Goal: Information Seeking & Learning: Learn about a topic

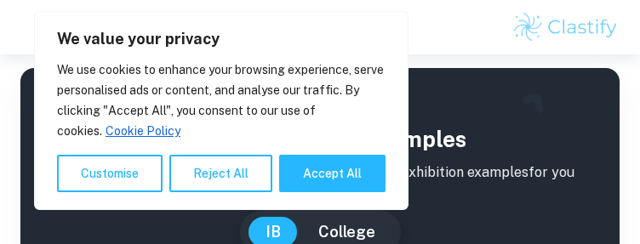
scroll to position [681, 0]
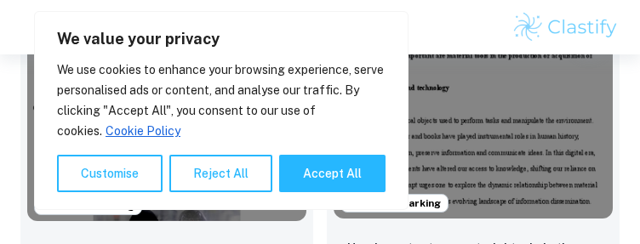
drag, startPoint x: 334, startPoint y: 166, endPoint x: 330, endPoint y: 158, distance: 9.2
click at [335, 165] on button "Accept All" at bounding box center [332, 173] width 106 height 37
checkbox input "true"
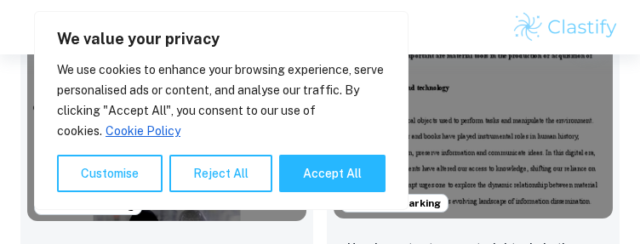
checkbox input "true"
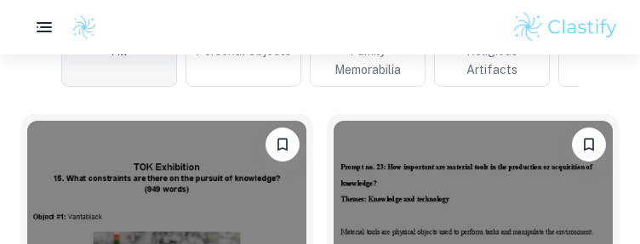
scroll to position [170, 0]
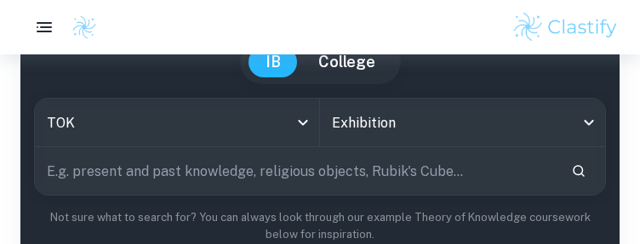
click at [267, 159] on input "text" at bounding box center [296, 171] width 523 height 48
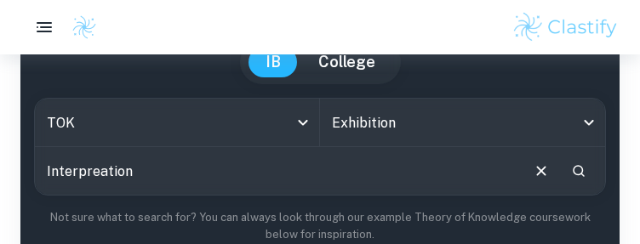
type input "Interpreation"
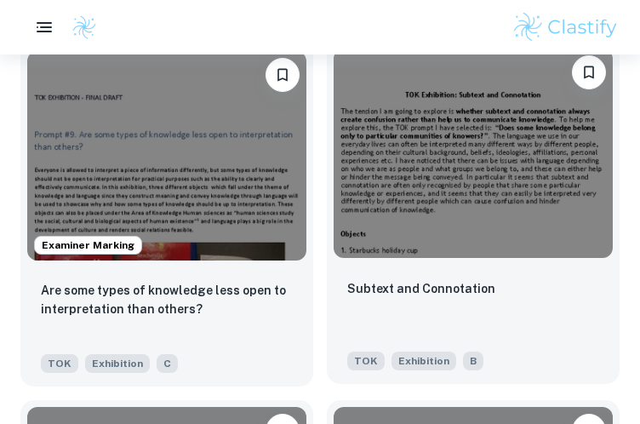
scroll to position [3151, 0]
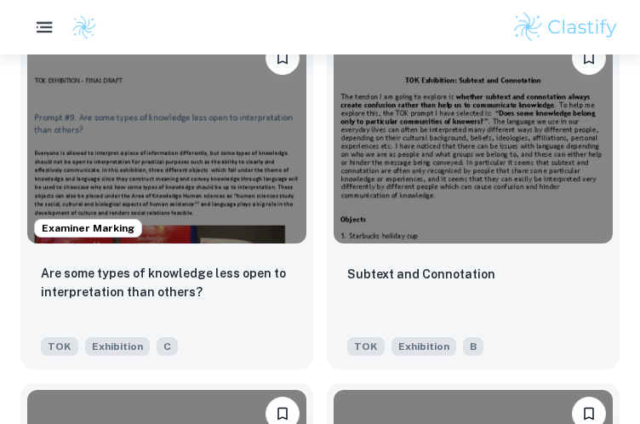
click at [34, 20] on icon "button" at bounding box center [44, 27] width 21 height 21
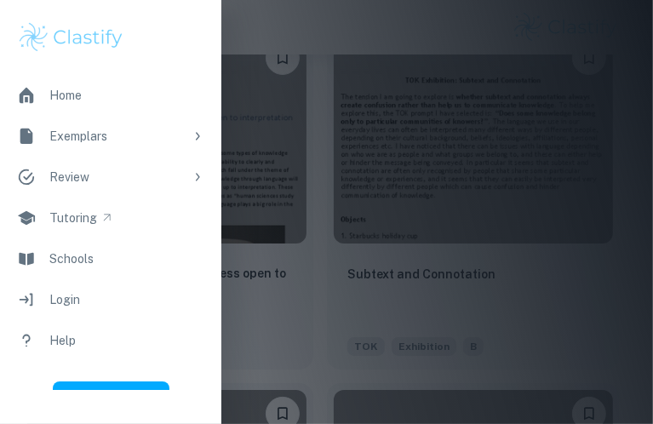
click at [144, 136] on div "Exemplars" at bounding box center [116, 136] width 135 height 19
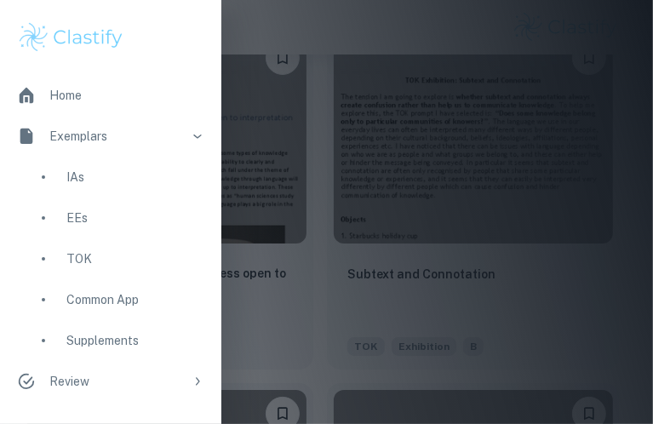
click at [144, 136] on div "Exemplars" at bounding box center [116, 136] width 135 height 19
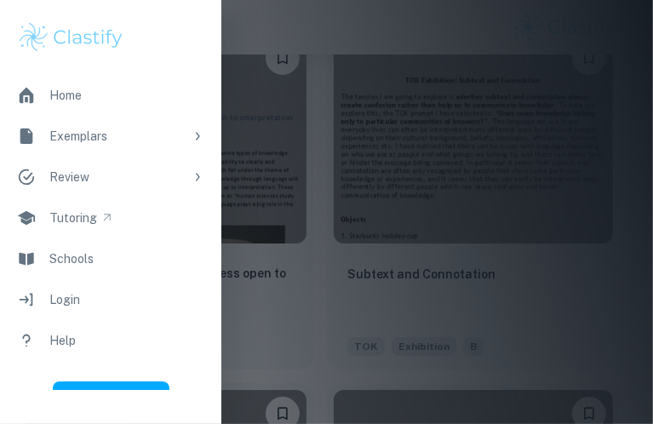
drag, startPoint x: 324, startPoint y: 27, endPoint x: 308, endPoint y: 37, distance: 18.4
click at [322, 27] on div at bounding box center [326, 212] width 653 height 424
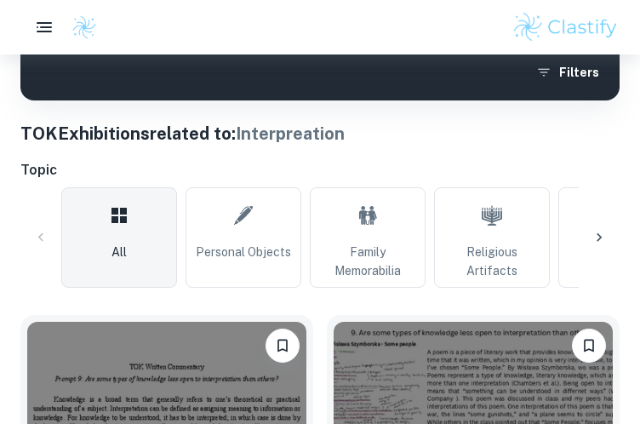
scroll to position [426, 0]
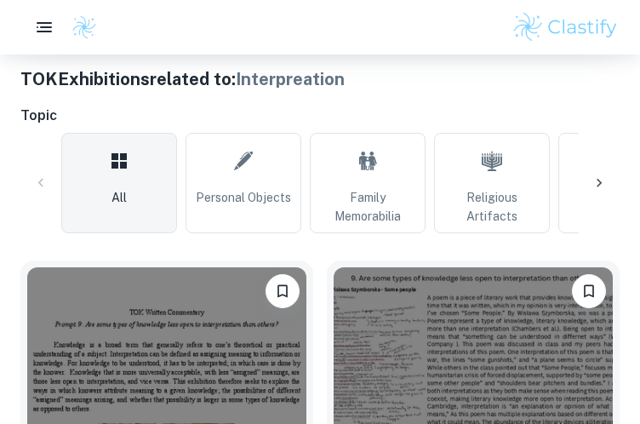
click at [584, 186] on div at bounding box center [599, 183] width 41 height 41
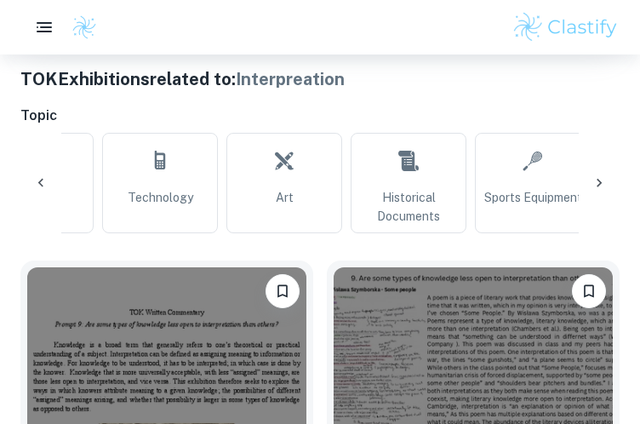
click at [584, 186] on div at bounding box center [599, 183] width 41 height 41
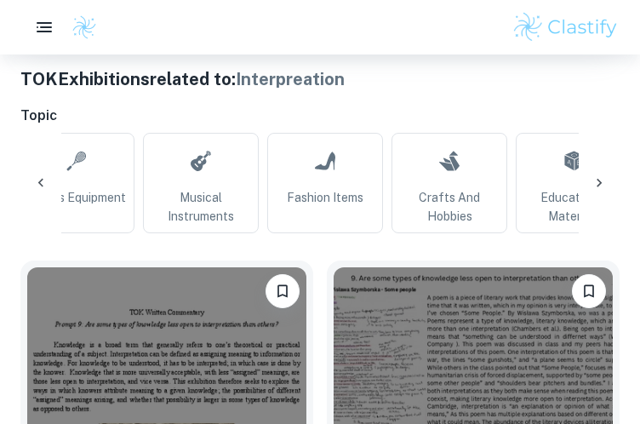
click at [584, 186] on div at bounding box center [599, 183] width 41 height 41
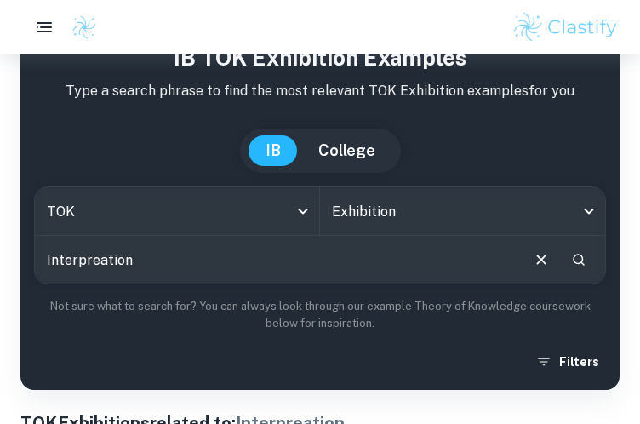
scroll to position [85, 0]
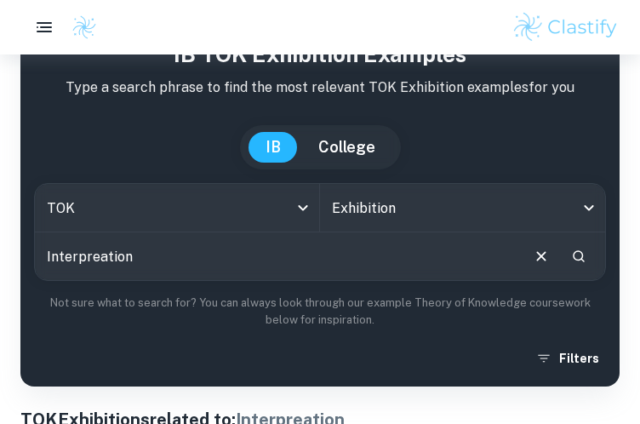
click at [565, 244] on div "IB TOK Exhibition examples Type a search phrase to find the most relevant TOK E…" at bounding box center [320, 205] width 572 height 336
click at [571, 244] on button "Filters" at bounding box center [569, 358] width 74 height 31
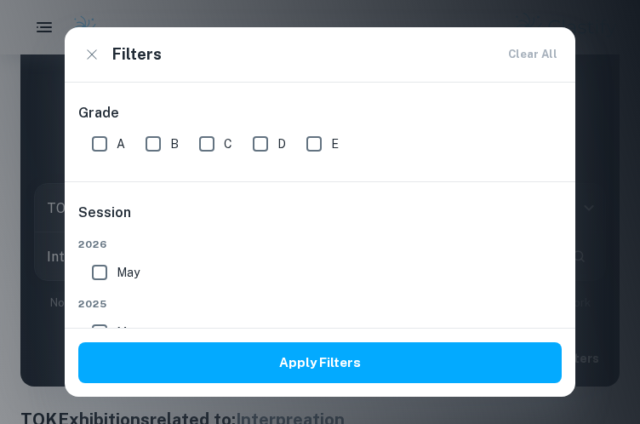
click at [95, 142] on input "A" at bounding box center [100, 144] width 34 height 34
checkbox input "true"
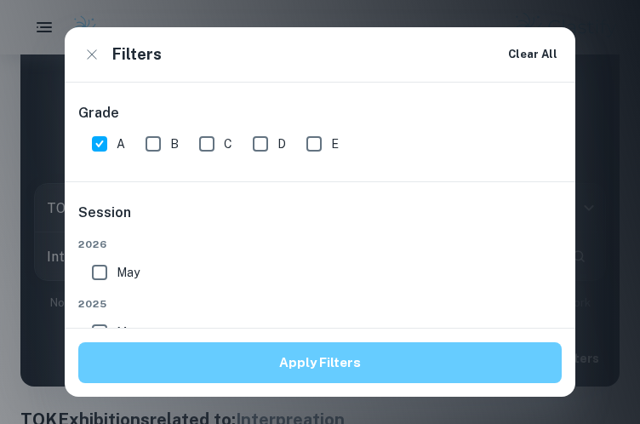
click at [158, 140] on input "B" at bounding box center [153, 144] width 34 height 34
checkbox input "true"
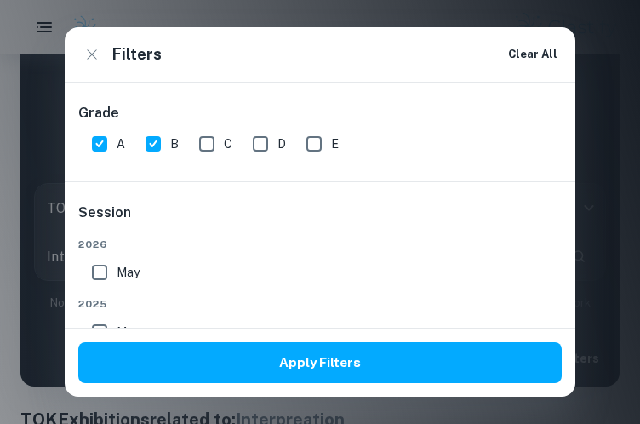
click at [199, 244] on button "Apply Filters" at bounding box center [320, 362] width 484 height 41
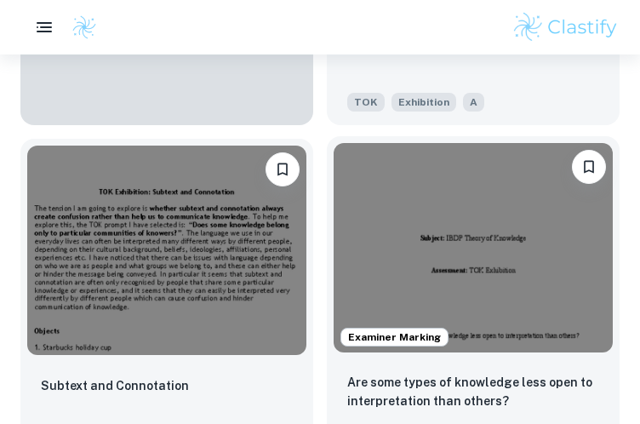
scroll to position [2044, 0]
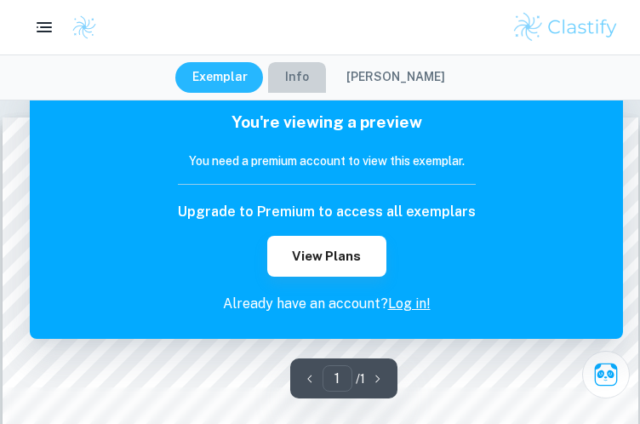
click at [305, 81] on button "Info" at bounding box center [297, 77] width 58 height 31
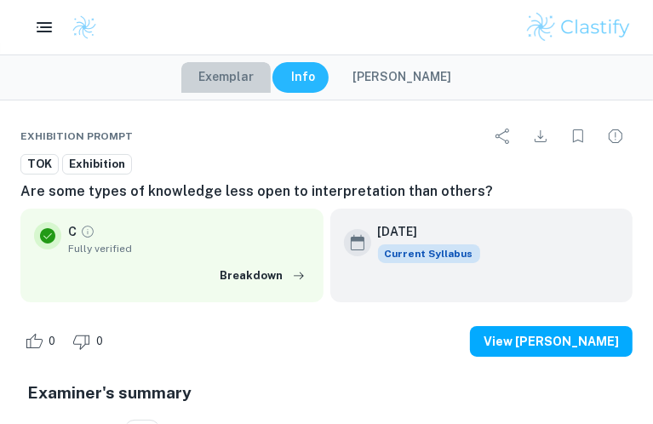
click at [240, 79] on button "Exemplar" at bounding box center [225, 77] width 89 height 31
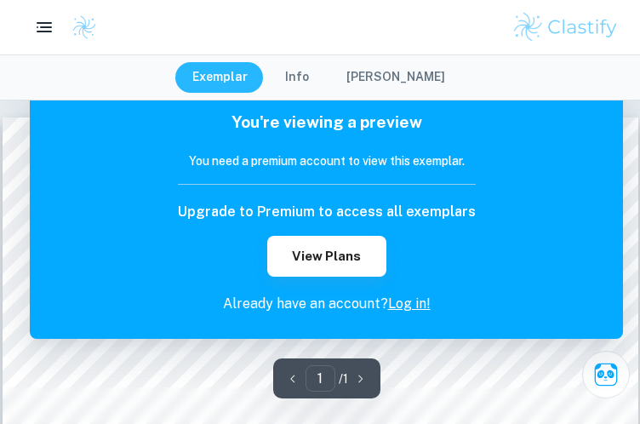
click at [306, 83] on button "Info" at bounding box center [297, 77] width 58 height 31
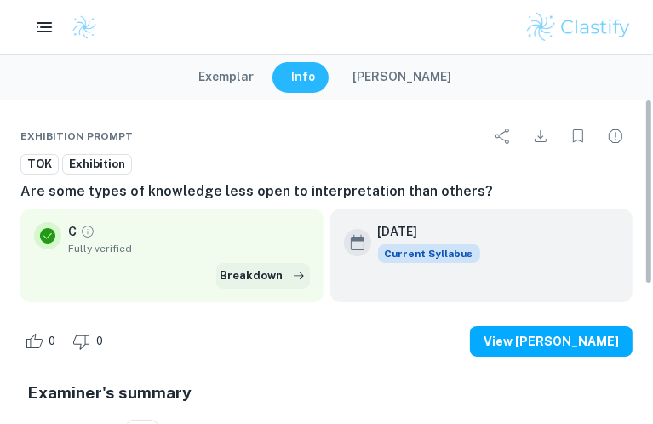
click at [250, 278] on button "Breakdown" at bounding box center [263, 276] width 94 height 26
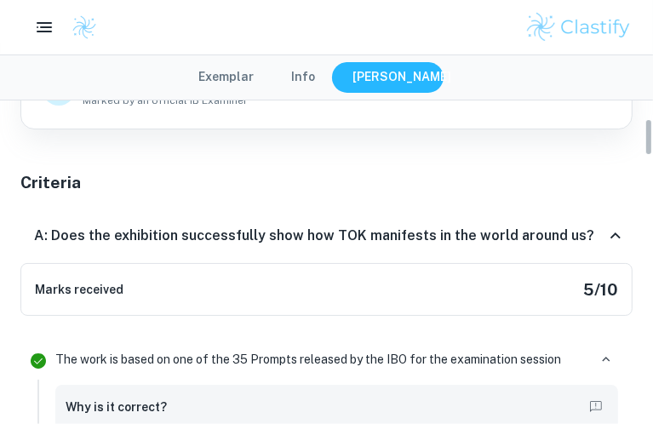
scroll to position [170, 0]
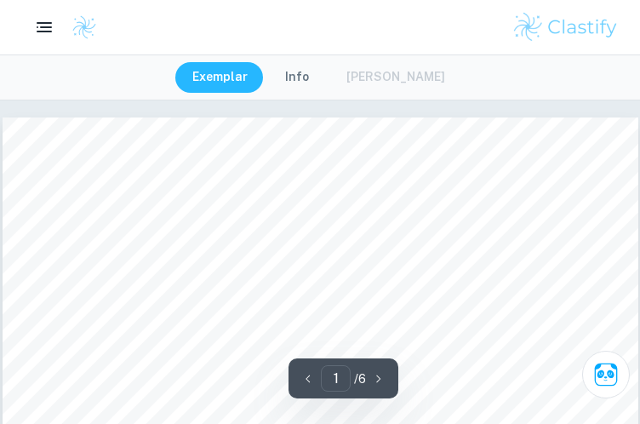
click at [304, 64] on button "Info" at bounding box center [297, 77] width 58 height 31
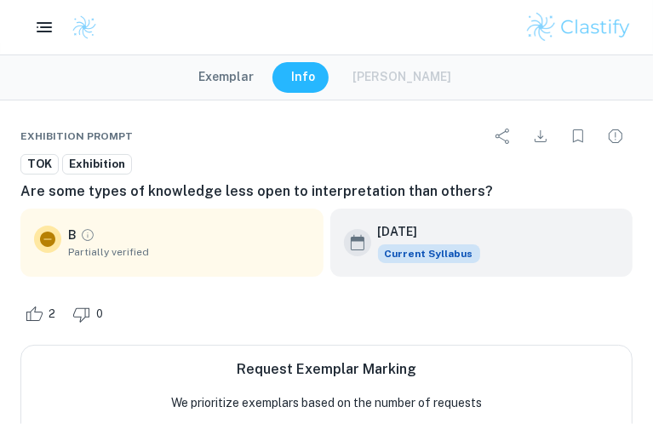
click at [240, 74] on button "Exemplar" at bounding box center [225, 77] width 89 height 31
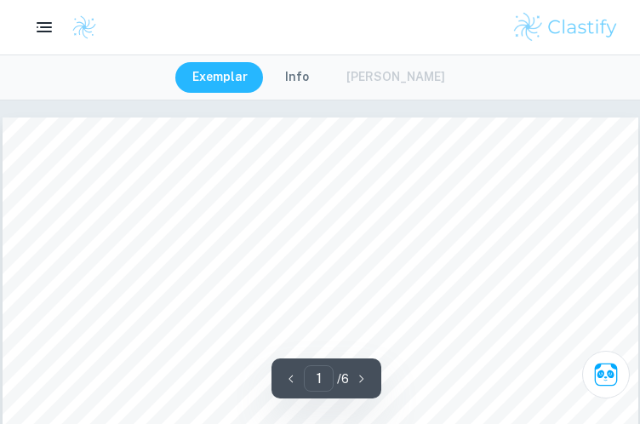
click at [301, 79] on button "Info" at bounding box center [297, 77] width 58 height 31
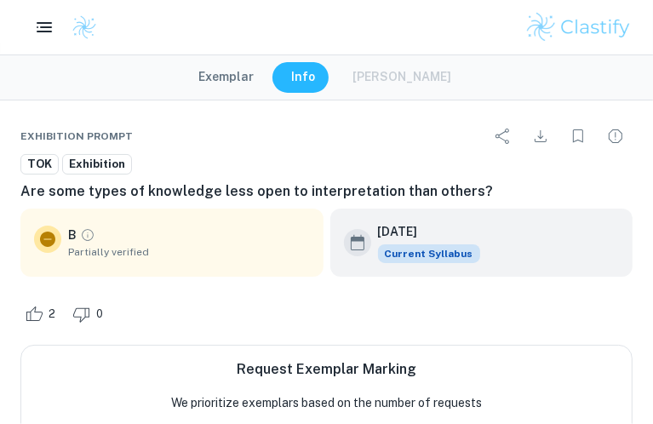
click at [197, 230] on div "B Partially verified" at bounding box center [189, 243] width 242 height 34
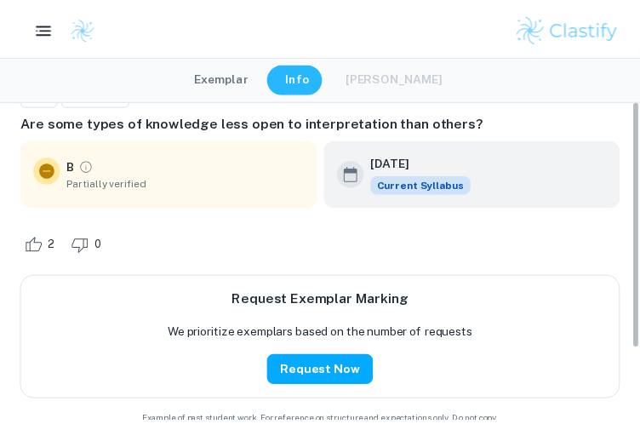
scroll to position [85, 0]
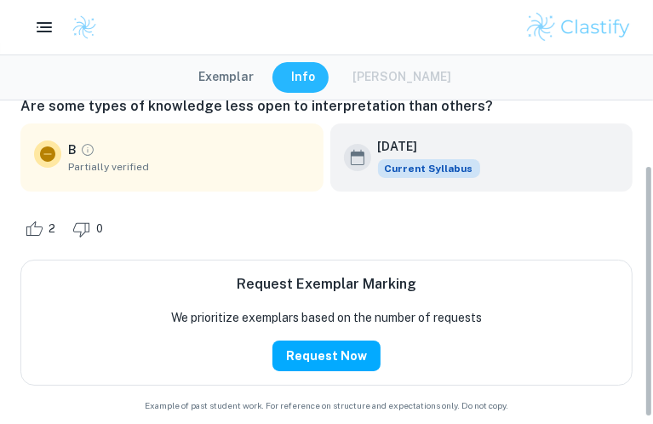
click at [246, 74] on button "Exemplar" at bounding box center [225, 77] width 89 height 31
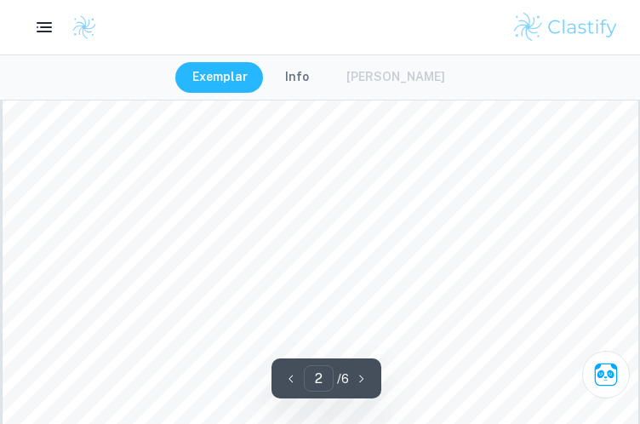
scroll to position [1362, 0]
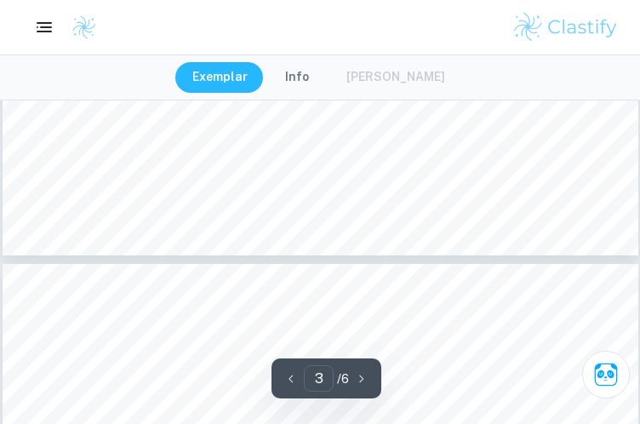
type input "4"
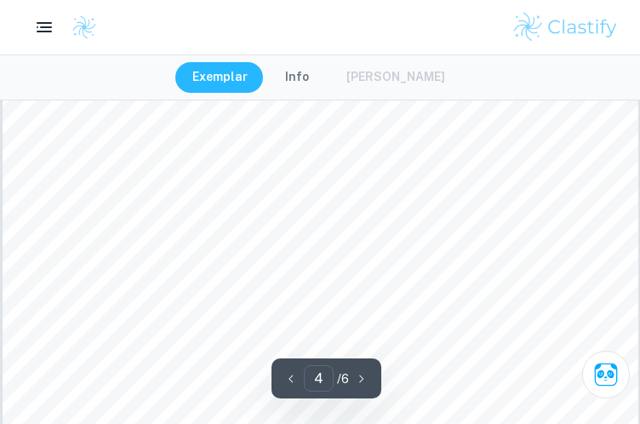
scroll to position [2895, 0]
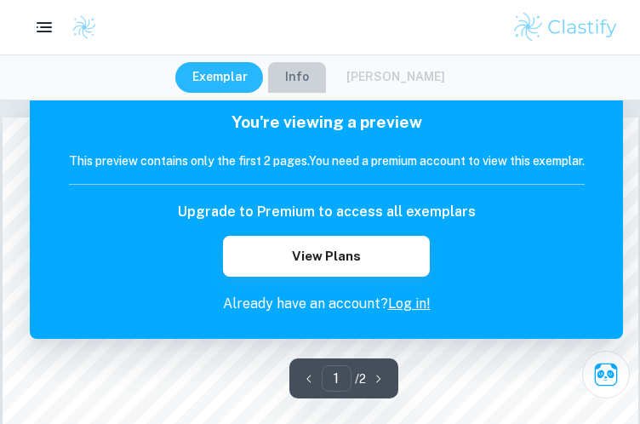
click at [320, 75] on button "Info" at bounding box center [297, 77] width 58 height 31
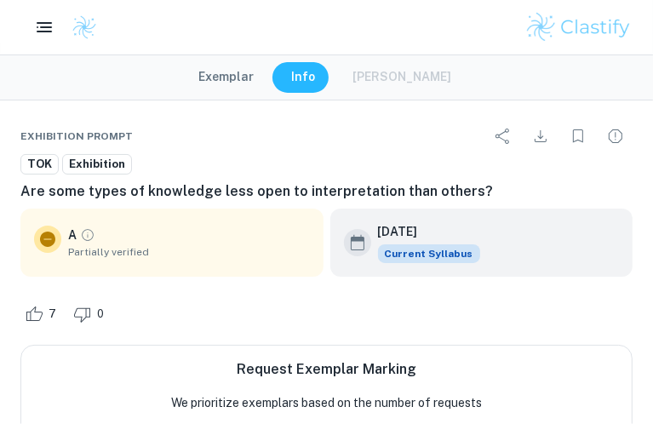
click at [231, 73] on button "Exemplar" at bounding box center [225, 77] width 89 height 31
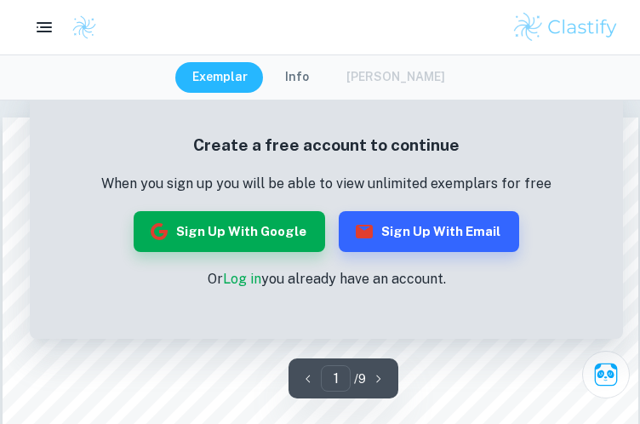
click at [235, 282] on link "Log in" at bounding box center [242, 279] width 38 height 16
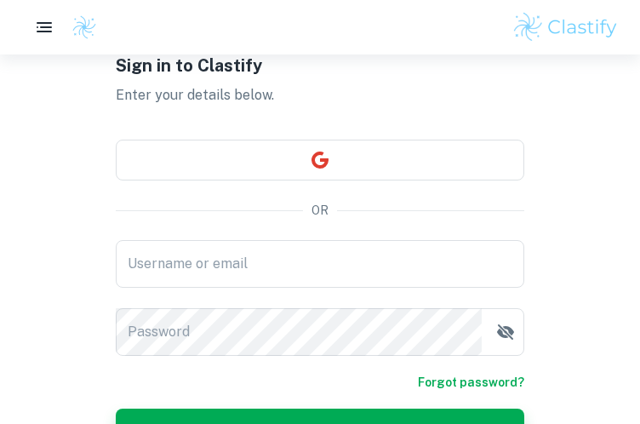
scroll to position [85, 0]
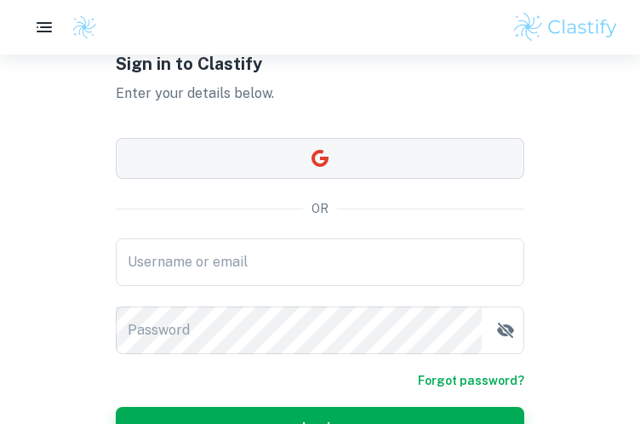
click at [367, 148] on button "button" at bounding box center [320, 158] width 409 height 41
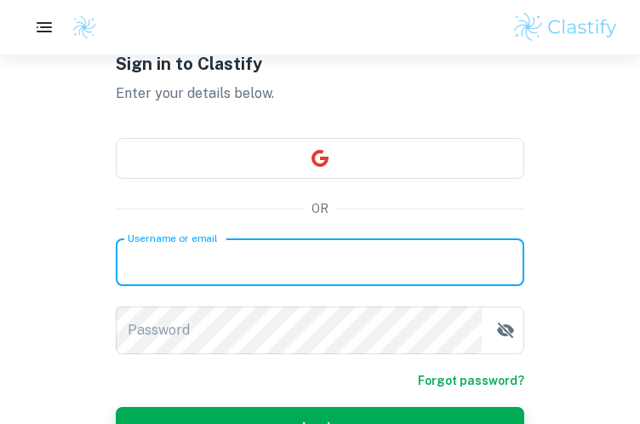
click at [348, 260] on input "Username or email" at bounding box center [320, 262] width 409 height 48
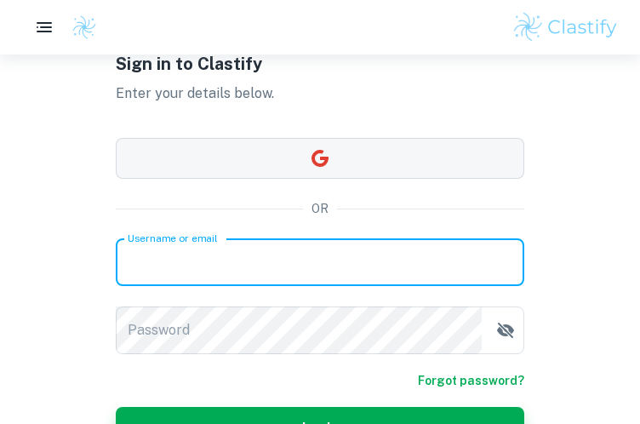
click at [393, 152] on button "button" at bounding box center [320, 158] width 409 height 41
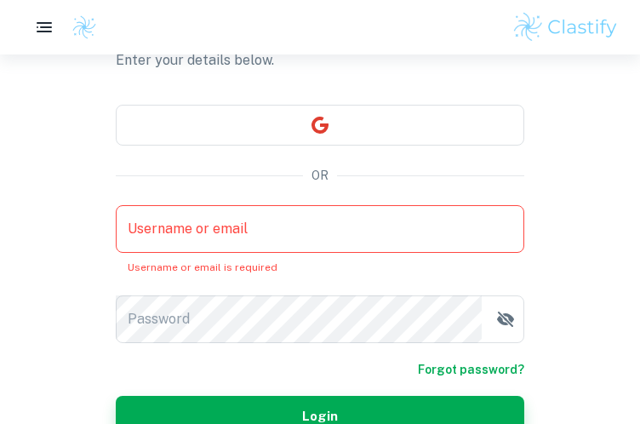
scroll to position [42, 0]
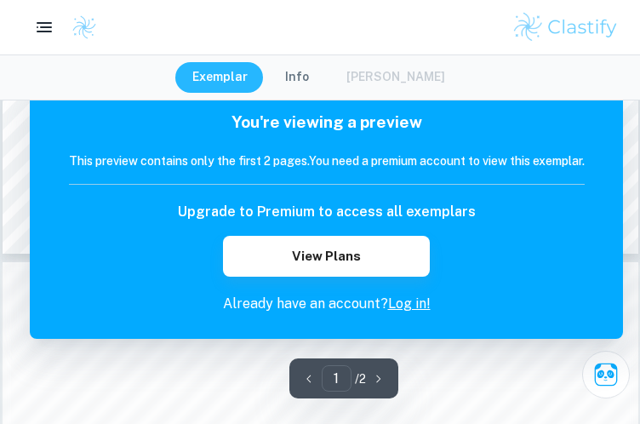
scroll to position [766, 0]
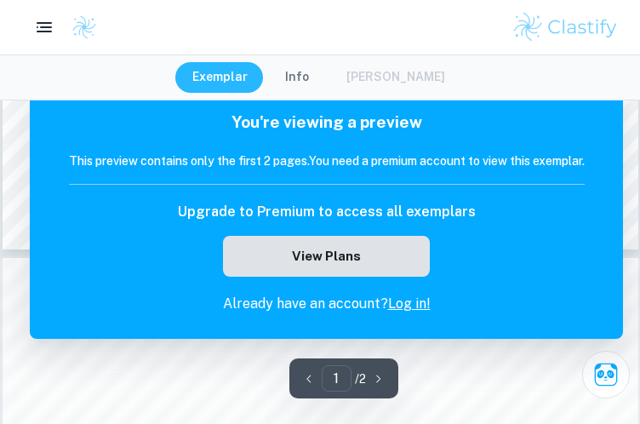
click at [363, 265] on button "View Plans" at bounding box center [326, 256] width 206 height 41
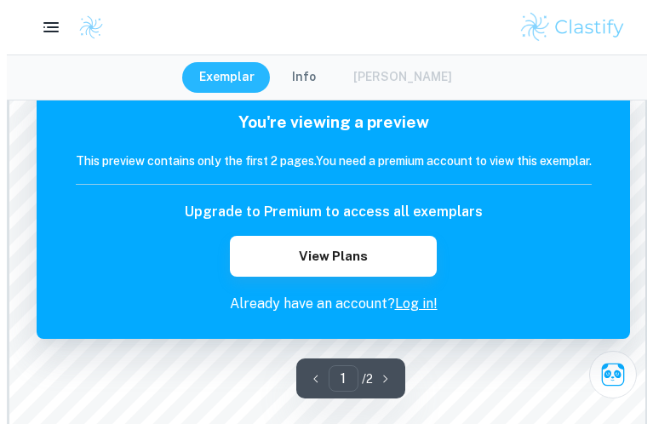
scroll to position [341, 0]
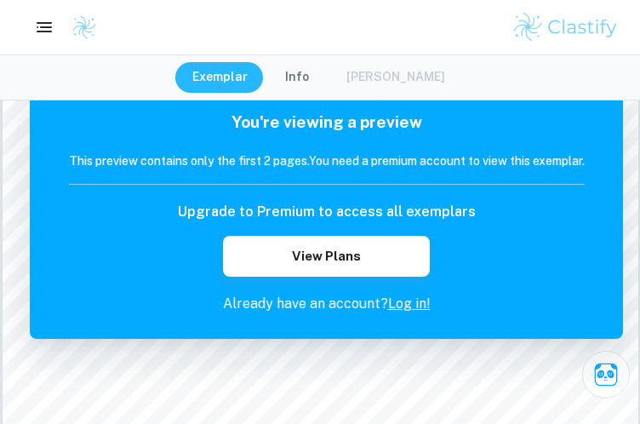
click at [304, 76] on button "Info" at bounding box center [297, 77] width 58 height 31
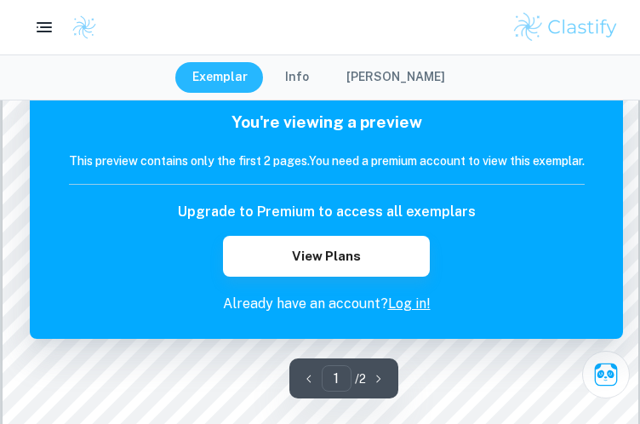
scroll to position [85, 0]
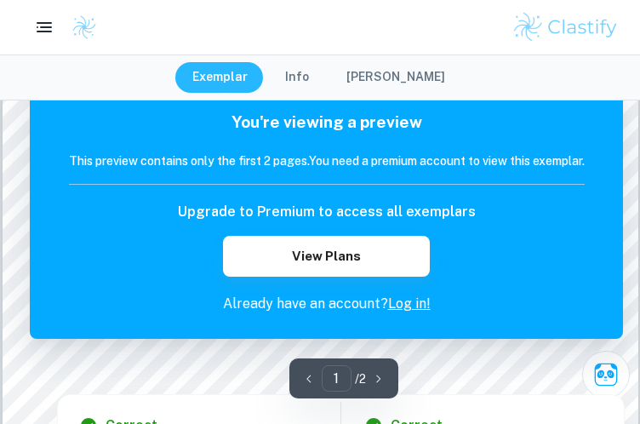
click at [492, 381] on div at bounding box center [330, 383] width 369 height 14
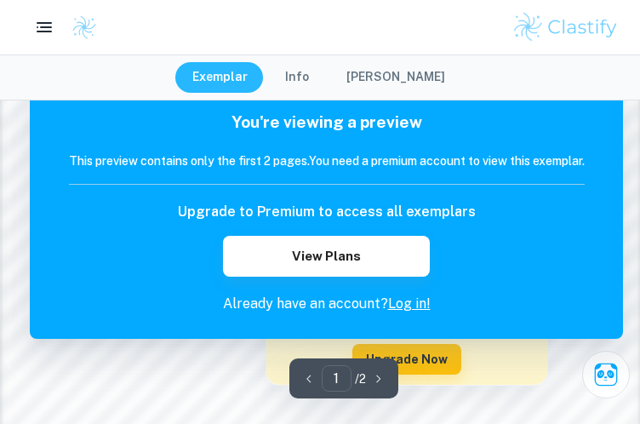
scroll to position [1362, 0]
